Goal: Entertainment & Leisure: Consume media (video, audio)

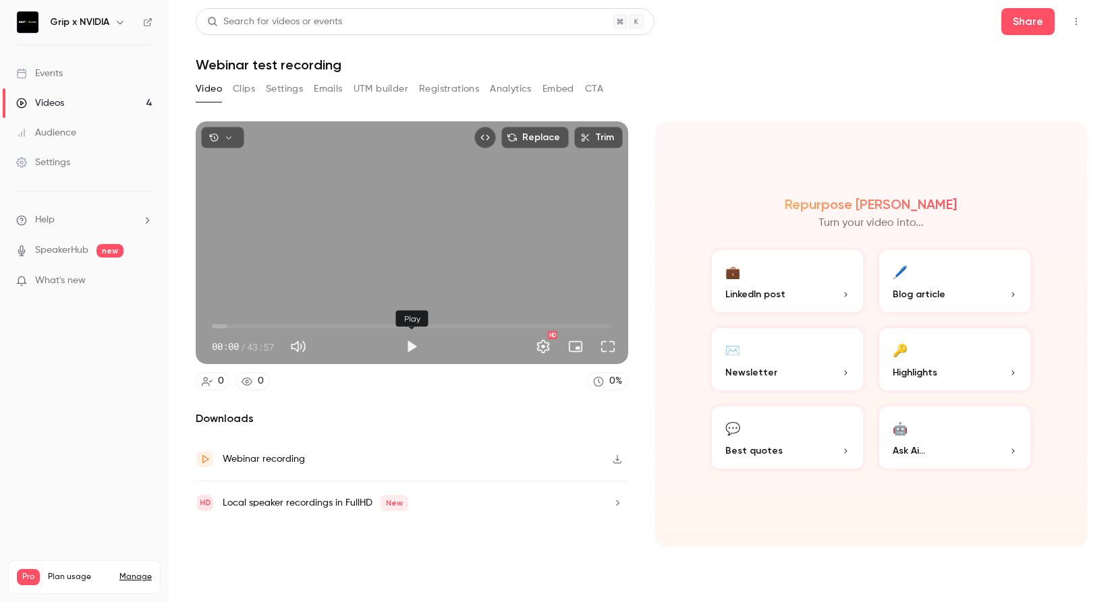
click at [409, 345] on button "Play" at bounding box center [411, 346] width 27 height 27
click at [226, 328] on span "01:33" at bounding box center [412, 327] width 400 height 22
click at [263, 325] on span "01:34" at bounding box center [412, 327] width 400 height 22
click at [283, 326] on span "05:39" at bounding box center [412, 327] width 400 height 22
click at [312, 327] on span "07:47" at bounding box center [412, 327] width 400 height 22
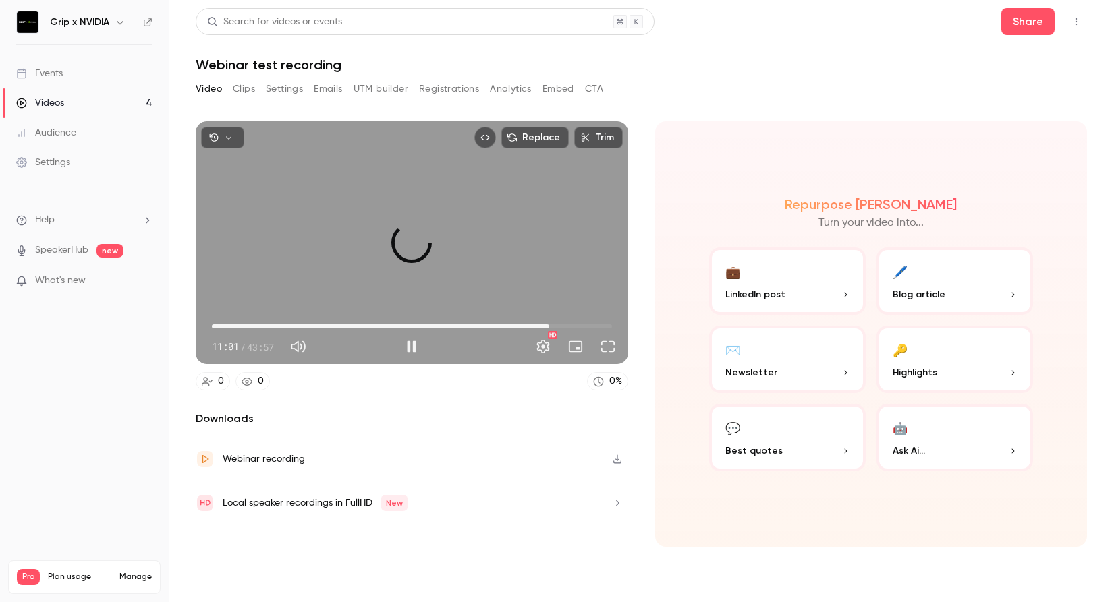
click at [549, 325] on span "37:05" at bounding box center [412, 327] width 400 height 22
click at [530, 325] on span "37:01" at bounding box center [412, 327] width 400 height 22
click at [437, 321] on span "24:42" at bounding box center [412, 327] width 400 height 22
click at [418, 322] on span "22:37" at bounding box center [412, 327] width 400 height 22
click at [414, 348] on button "Pause" at bounding box center [411, 346] width 27 height 27
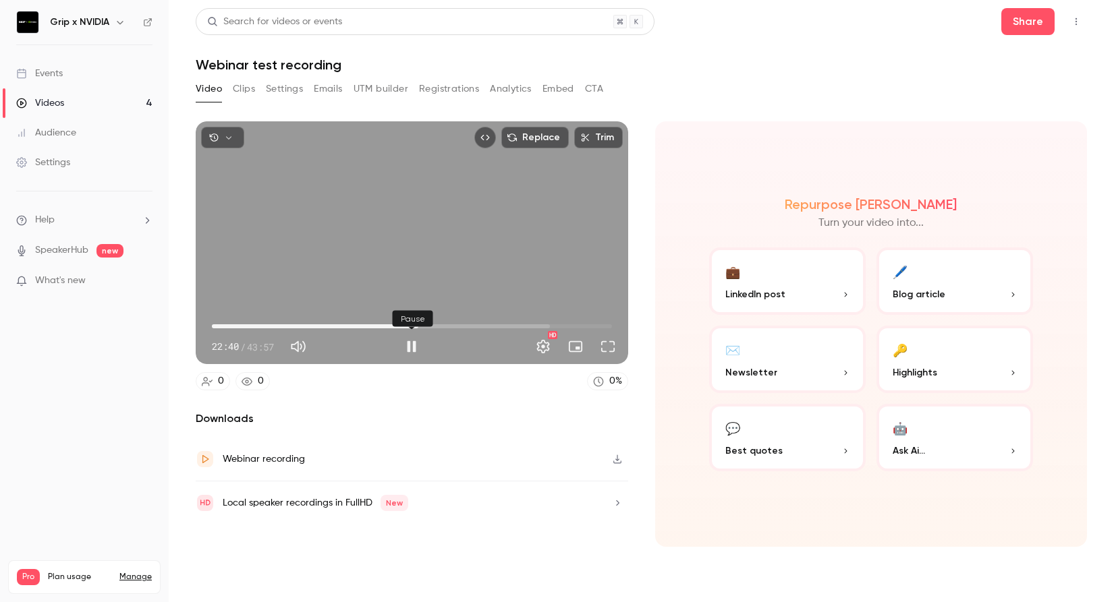
type input "******"
click at [618, 461] on icon "button" at bounding box center [617, 459] width 11 height 9
